Goal: Find specific page/section: Find specific page/section

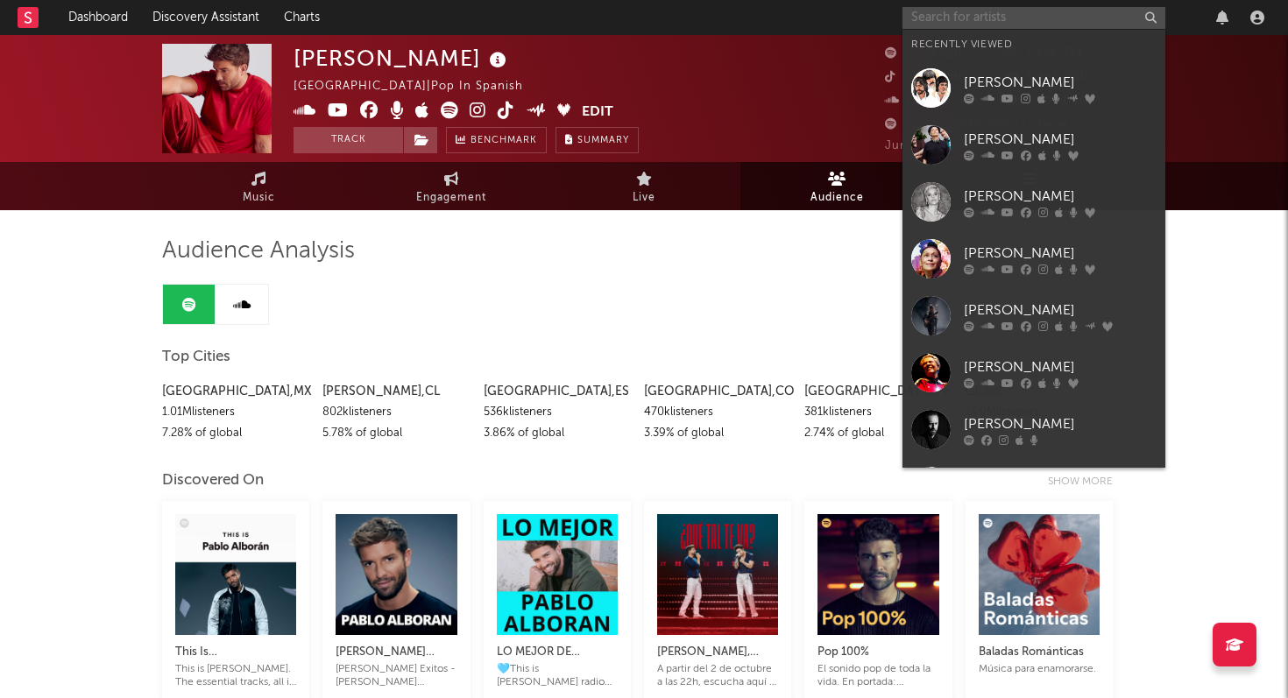
click at [1067, 18] on input "text" at bounding box center [1033, 18] width 263 height 22
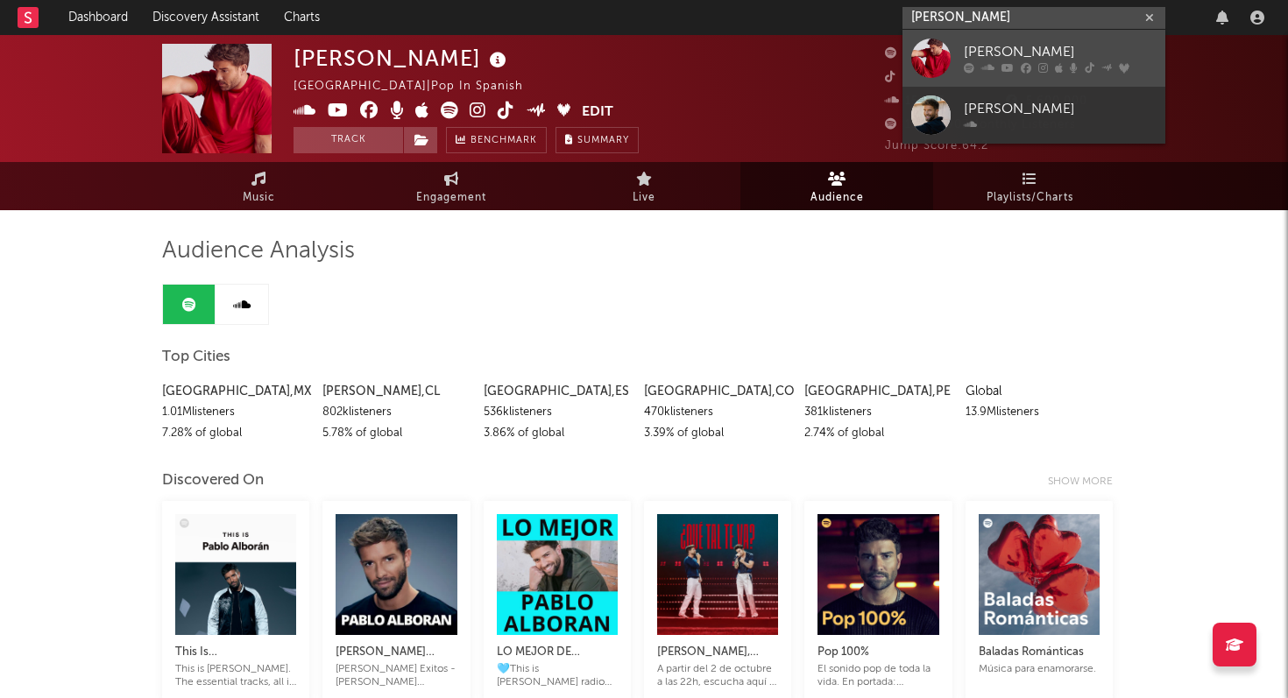
type input "[PERSON_NAME]"
click at [1064, 48] on div "[PERSON_NAME]" at bounding box center [1060, 52] width 193 height 21
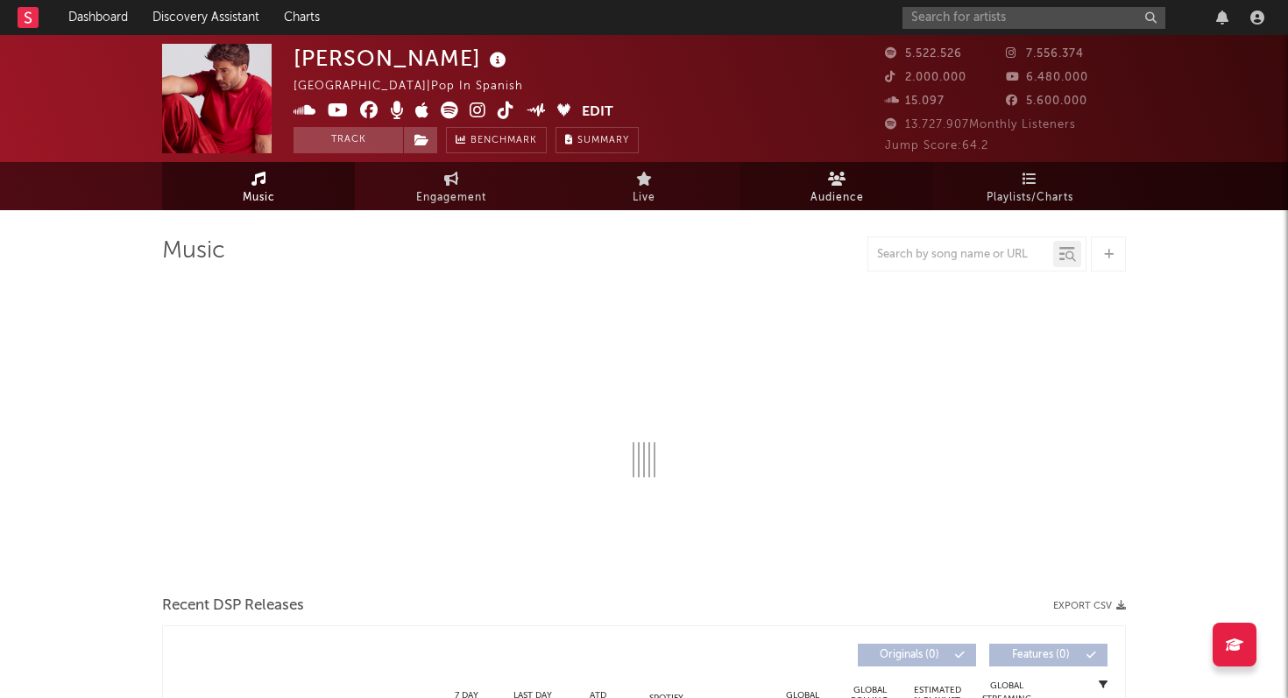
click at [834, 183] on icon at bounding box center [837, 179] width 18 height 14
